Goal: Information Seeking & Learning: Stay updated

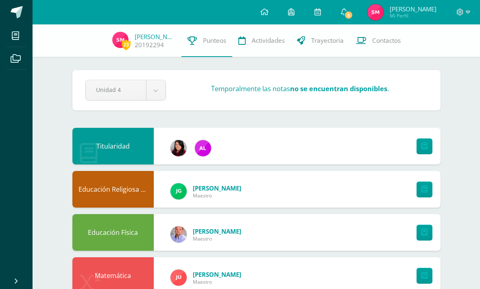
click at [344, 17] on span "5" at bounding box center [348, 15] width 9 height 9
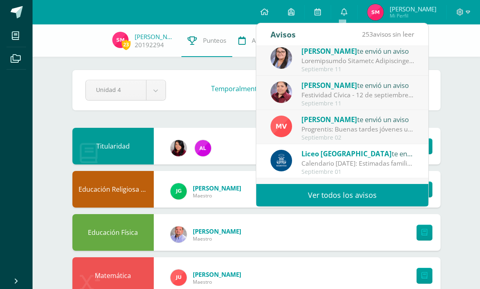
scroll to position [40, 0]
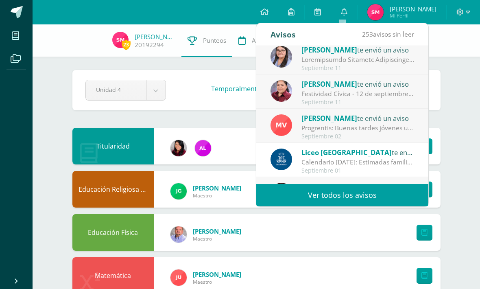
click at [405, 92] on div "Festividad Cívica - 12 de septiembre: Buen día estimadas familias. Comparto inf…" at bounding box center [357, 93] width 113 height 9
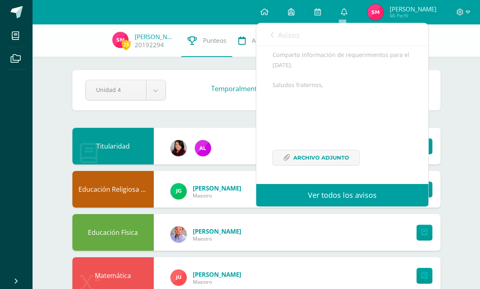
scroll to position [105, 0]
click at [331, 148] on div "Buen día estimadas familias. Comparto información de requerimientos para el [DA…" at bounding box center [341, 102] width 139 height 145
click at [298, 170] on div "Buen día estimadas familias. Comparto información de requerimientos para el [DA…" at bounding box center [341, 102] width 139 height 145
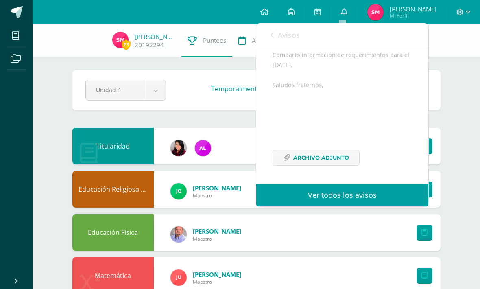
click at [288, 154] on icon at bounding box center [286, 157] width 7 height 7
click at [274, 33] on link "Avisos" at bounding box center [284, 34] width 29 height 23
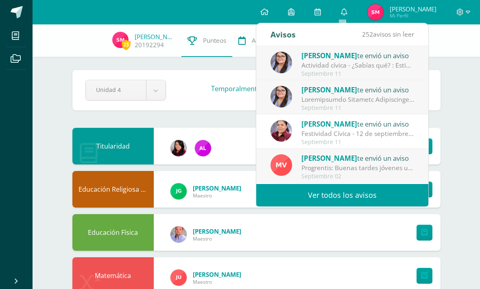
scroll to position [0, 0]
click at [396, 101] on div at bounding box center [357, 99] width 113 height 9
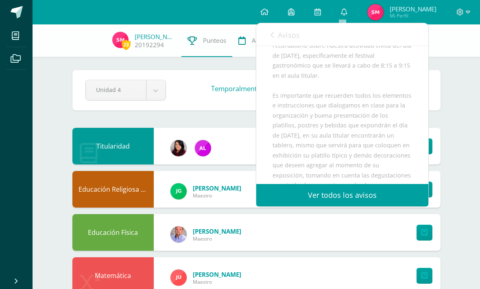
click at [385, 96] on div "Estimados estudiantes reciban un atento y cordial saludo, por este medio les ha…" at bounding box center [341, 265] width 139 height 488
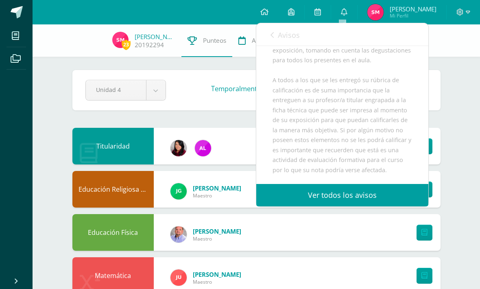
scroll to position [233, 0]
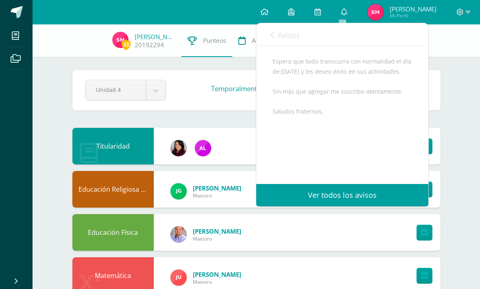
click at [271, 40] on link "Avisos" at bounding box center [284, 34] width 29 height 23
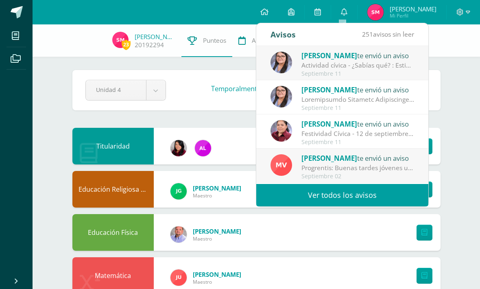
scroll to position [438, 0]
click at [370, 69] on div "Actividad cívica - ¿Sabías qué? : Estimados jóvenes reciban un cordial saludo, …" at bounding box center [357, 65] width 113 height 9
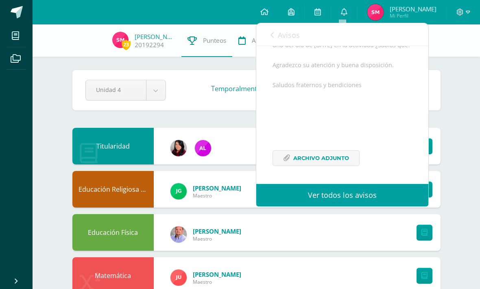
click at [352, 154] on link "Archivo Adjunto" at bounding box center [315, 158] width 87 height 16
